Goal: Find contact information: Find contact information

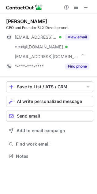
scroll to position [152, 97]
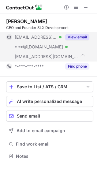
click at [75, 35] on button "View email" at bounding box center [77, 37] width 24 height 6
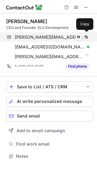
click at [39, 37] on span "[PERSON_NAME][EMAIL_ADDRESS][DOMAIN_NAME]" at bounding box center [50, 36] width 70 height 5
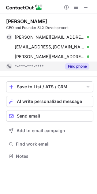
click at [70, 68] on button "Find phone" at bounding box center [77, 66] width 24 height 6
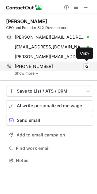
click at [27, 66] on span "+18178740973" at bounding box center [34, 66] width 38 height 5
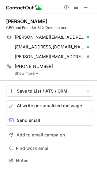
click at [6, 19] on div "David Lagat" at bounding box center [26, 21] width 41 height 6
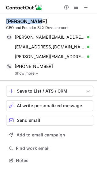
click at [28, 23] on div "David Lagat" at bounding box center [26, 21] width 41 height 6
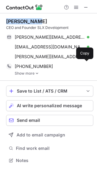
copy div "David Lagat"
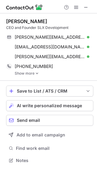
click at [28, 76] on div "David Lagat CEO and Founder SLX Development david@bellasrealtygroup.com Verifie…" at bounding box center [49, 46] width 87 height 67
click at [28, 75] on link "Show more" at bounding box center [54, 73] width 78 height 4
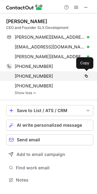
click at [24, 77] on span "+19722573972" at bounding box center [34, 75] width 38 height 5
click at [26, 76] on span "+19722573972" at bounding box center [34, 75] width 38 height 5
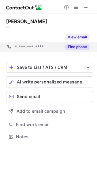
scroll to position [3, 3]
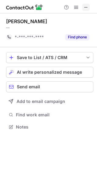
click at [86, 6] on span at bounding box center [85, 7] width 5 height 5
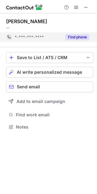
click at [66, 34] on button "Find phone" at bounding box center [77, 37] width 24 height 6
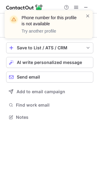
scroll to position [113, 97]
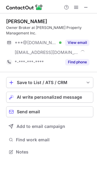
scroll to position [148, 97]
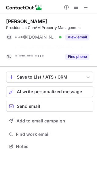
scroll to position [3, 3]
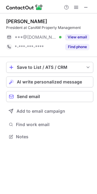
click at [15, 21] on div "[PERSON_NAME]" at bounding box center [26, 21] width 41 height 6
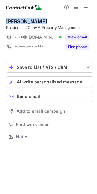
click at [34, 22] on div "[PERSON_NAME]" at bounding box center [26, 21] width 41 height 6
copy div "[PERSON_NAME]"
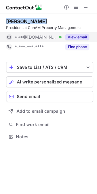
click at [69, 37] on button "View email" at bounding box center [77, 37] width 24 height 6
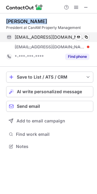
scroll to position [142, 97]
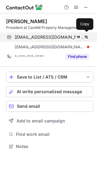
click at [38, 38] on span "[EMAIL_ADDRESS][DOMAIN_NAME]" at bounding box center [50, 36] width 70 height 5
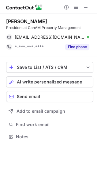
scroll to position [3, 3]
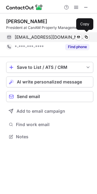
click at [51, 38] on span "[EMAIL_ADDRESS][DOMAIN_NAME]" at bounding box center [50, 36] width 70 height 5
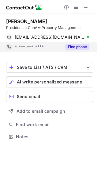
click at [69, 46] on button "Find phone" at bounding box center [77, 47] width 24 height 6
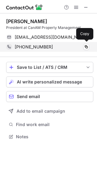
click at [22, 46] on span "[PHONE_NUMBER]" at bounding box center [34, 46] width 38 height 5
